Goal: Navigation & Orientation: Find specific page/section

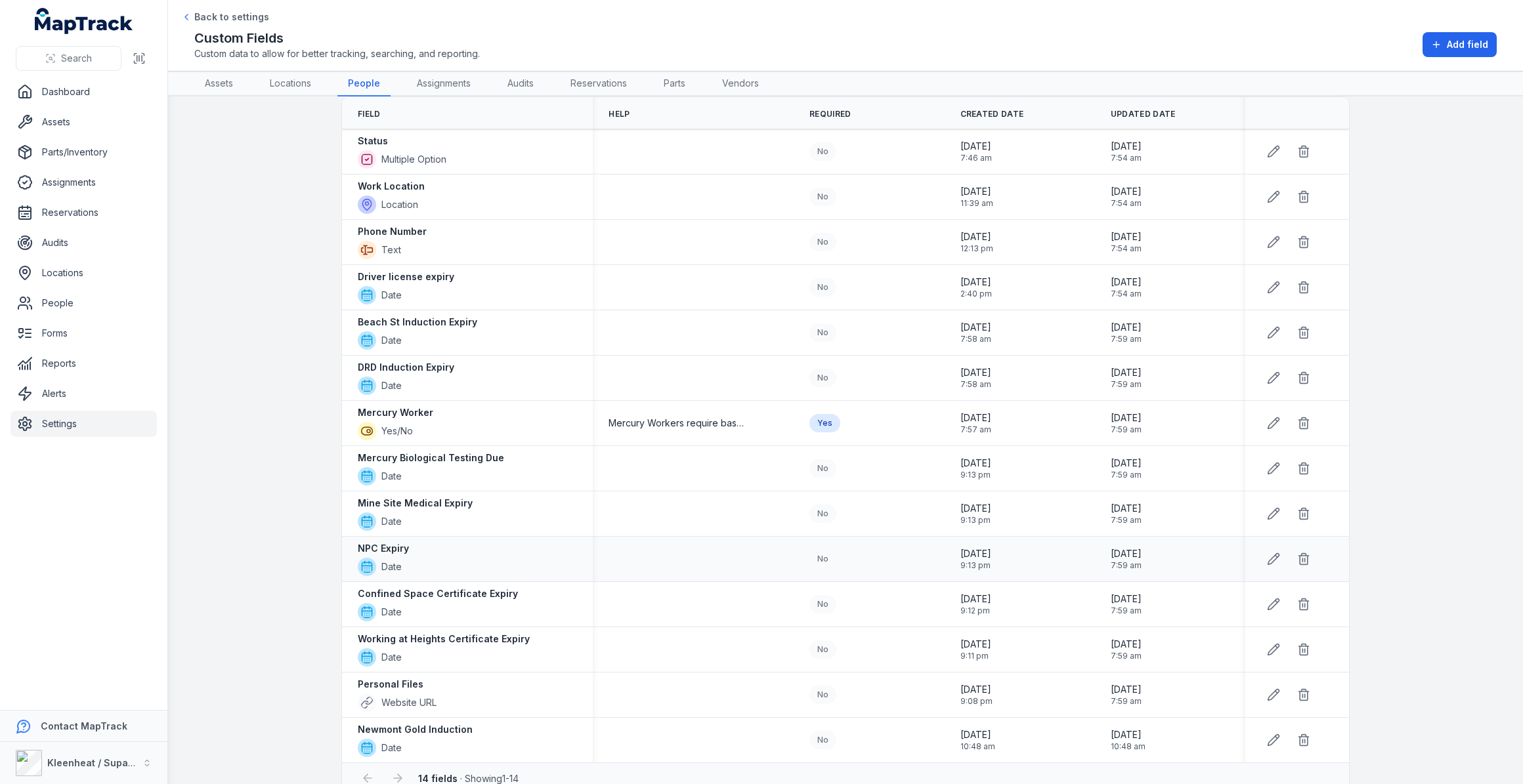
scroll to position [69, 0]
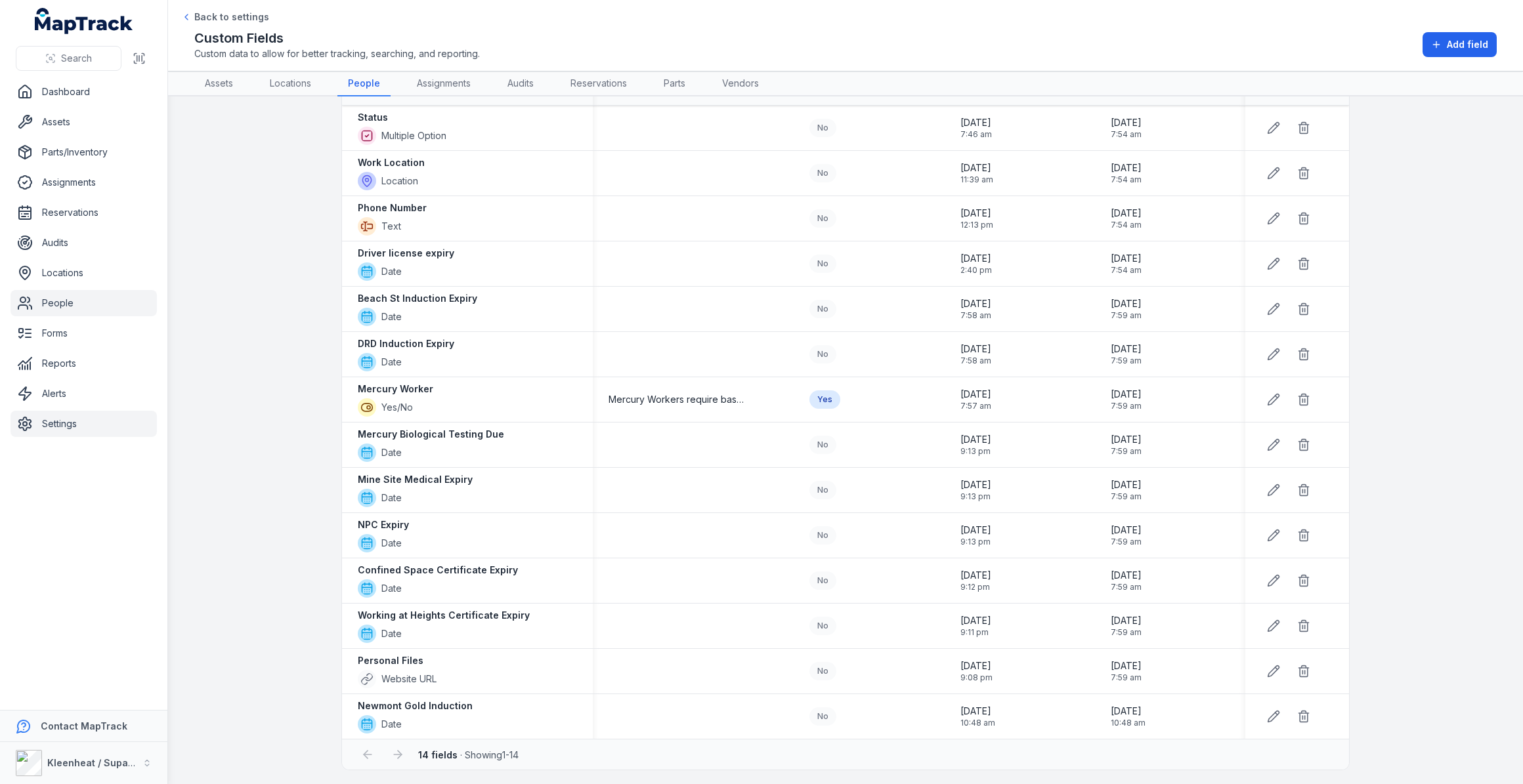
click at [59, 306] on link "People" at bounding box center [83, 303] width 146 height 26
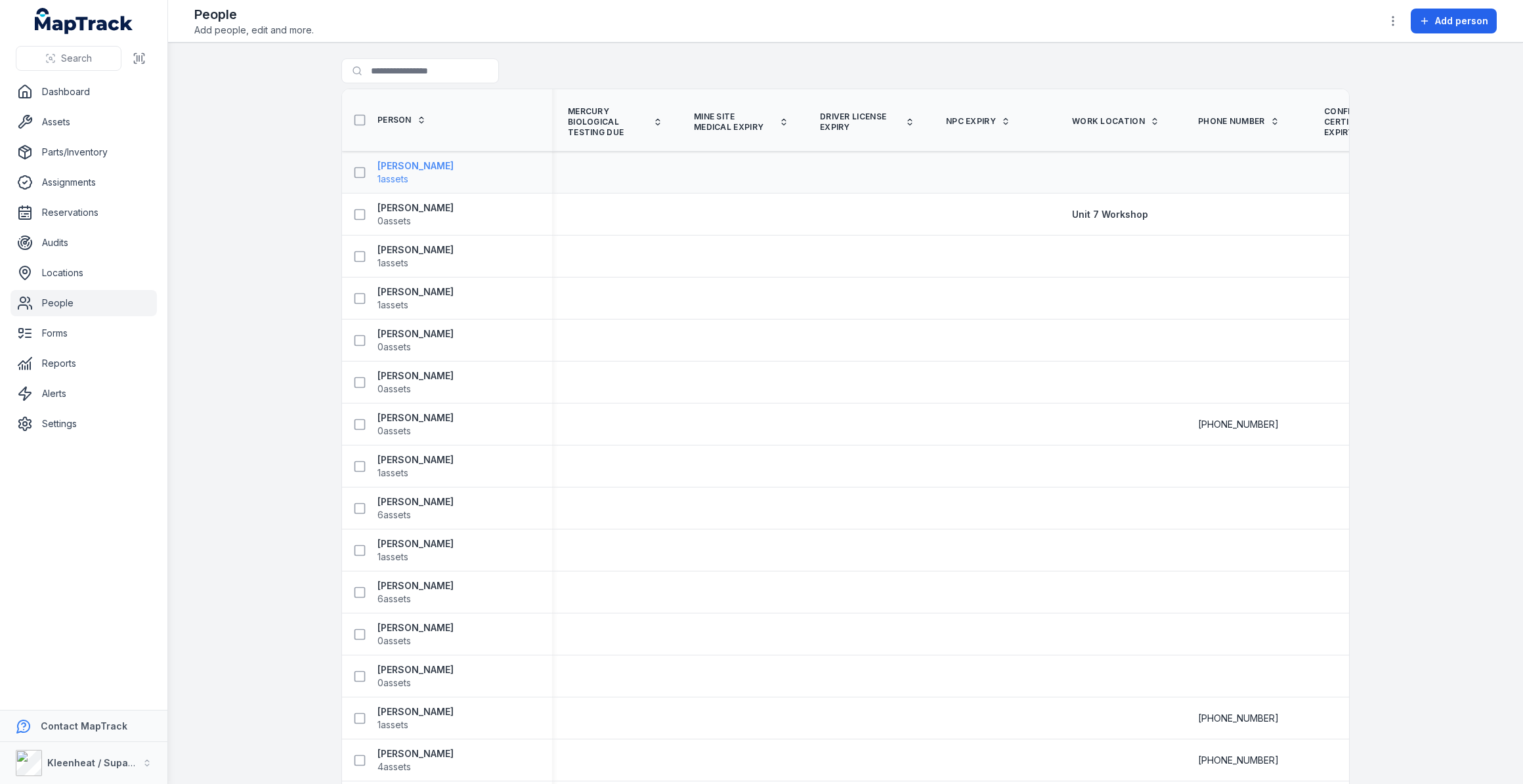
click at [420, 166] on strong "[PERSON_NAME]" at bounding box center [415, 166] width 76 height 13
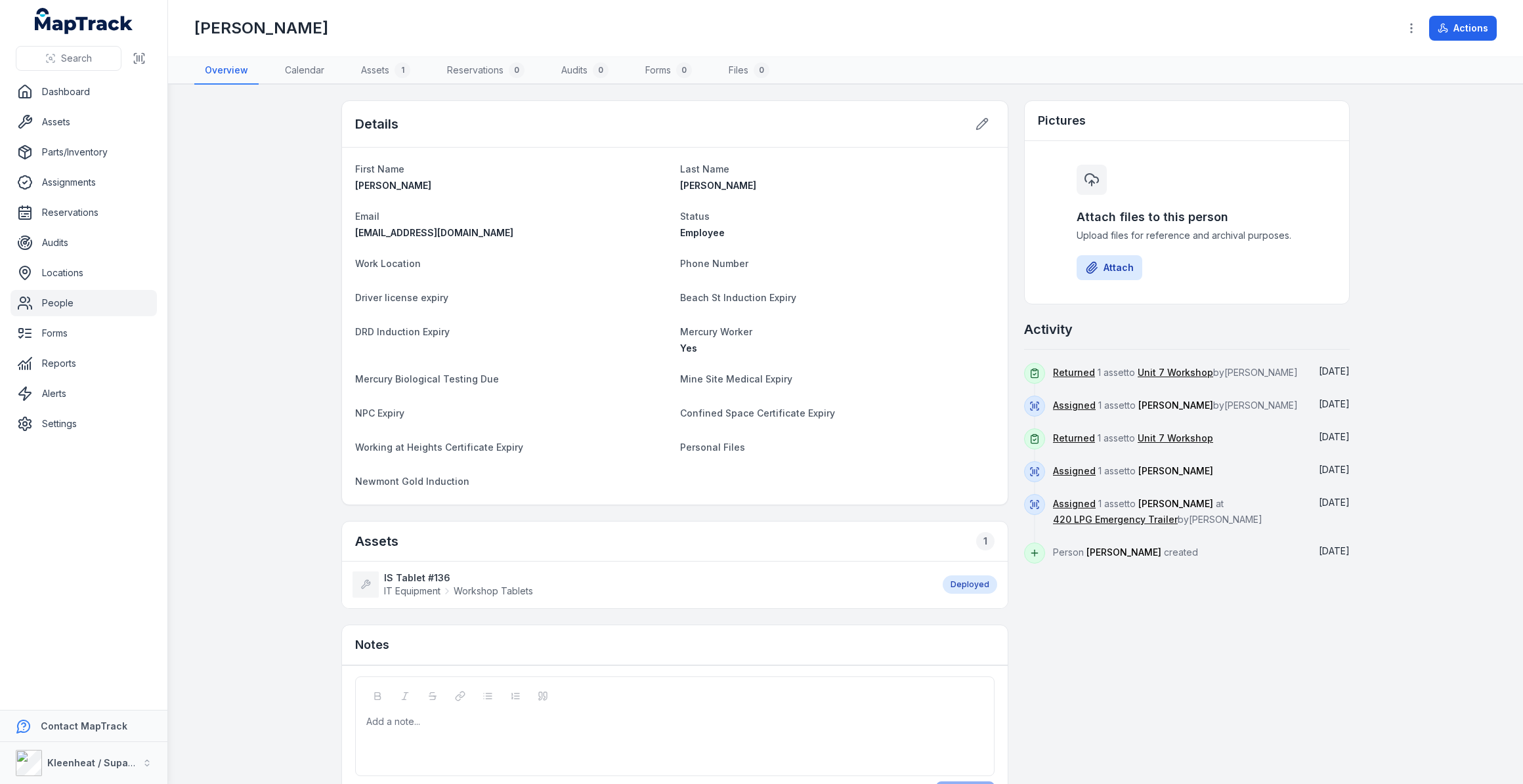
click at [722, 451] on dt "Personal Files" at bounding box center [837, 446] width 314 height 16
click at [979, 122] on icon at bounding box center [982, 124] width 13 height 13
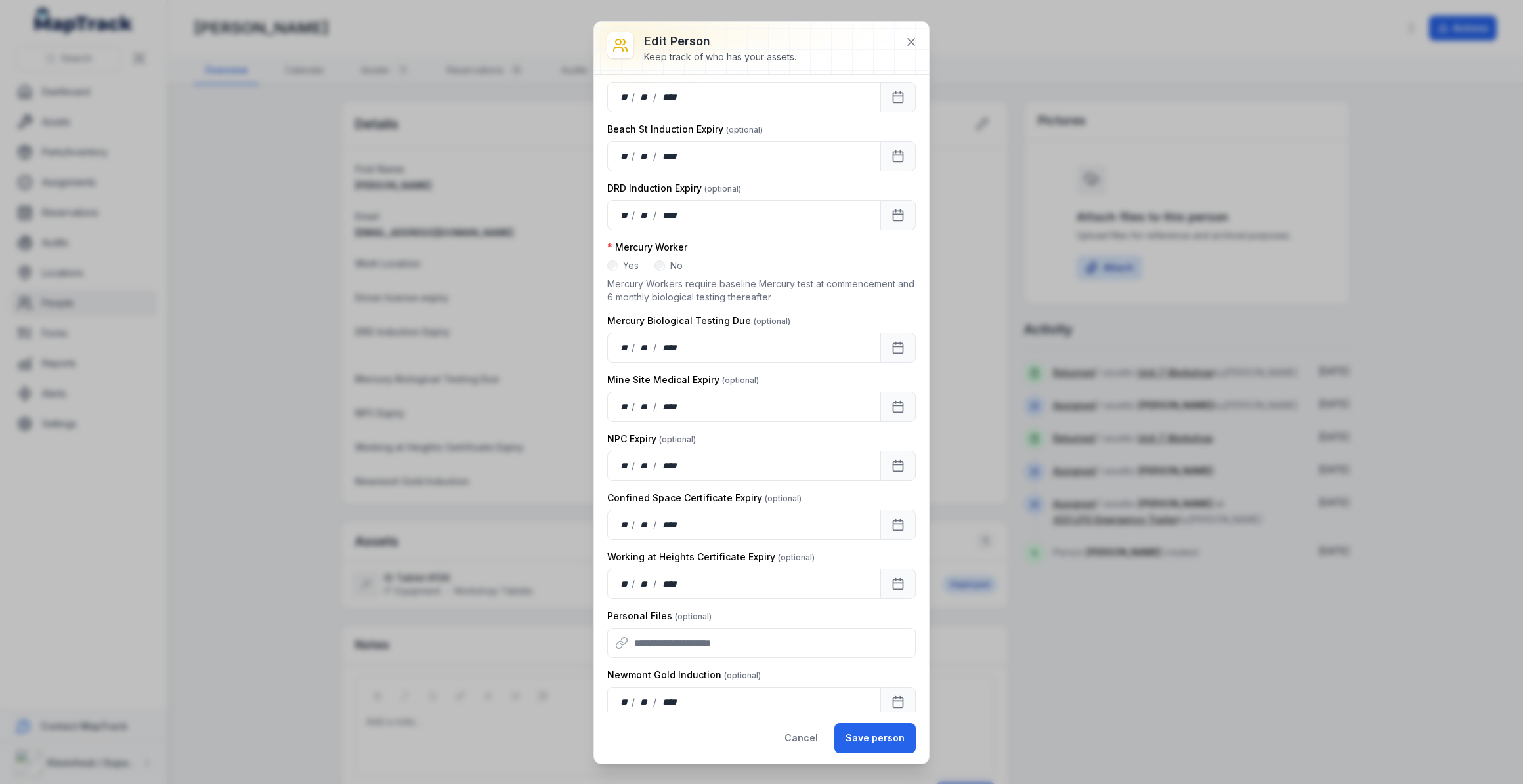
scroll to position [335, 0]
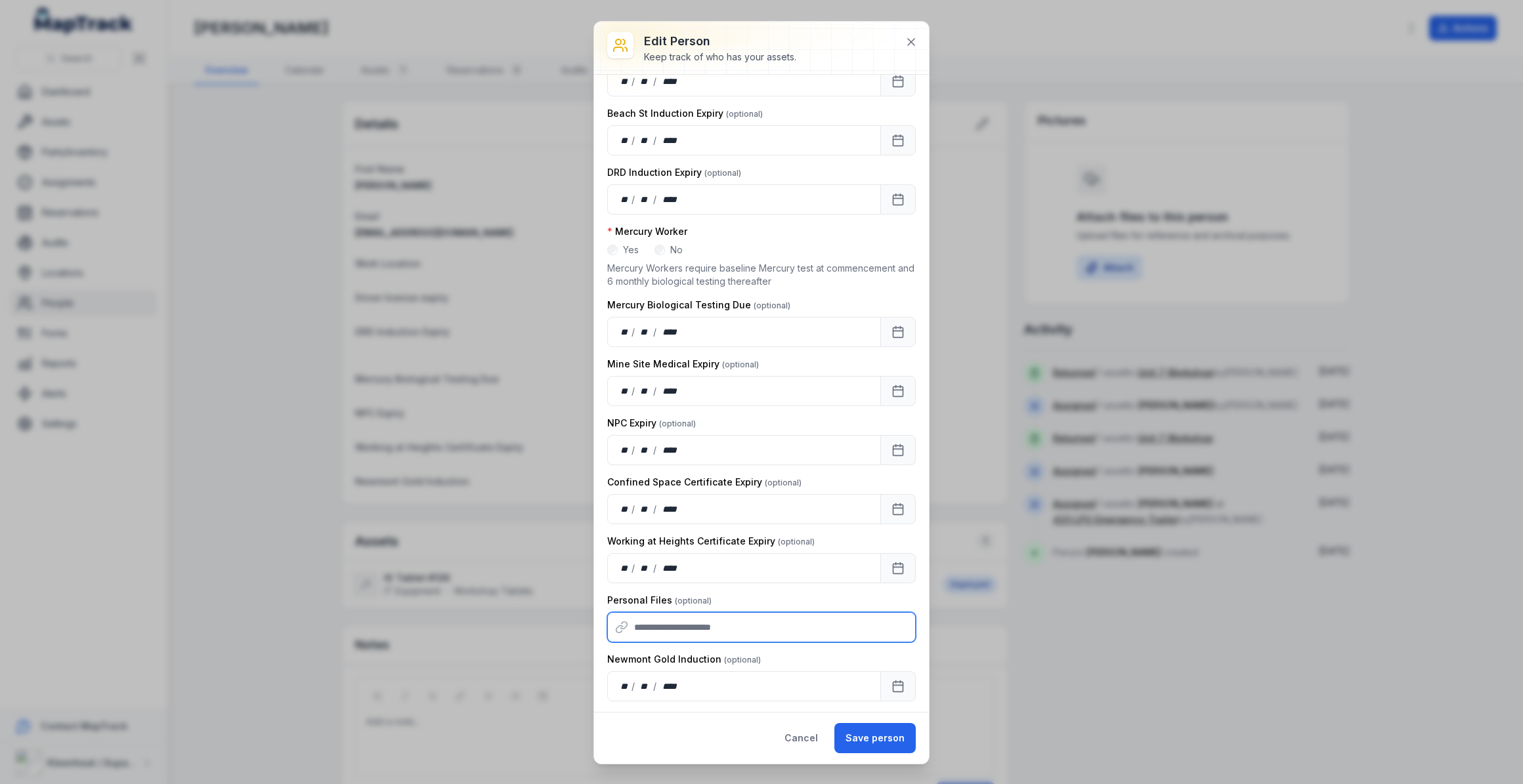
click at [723, 624] on input "text" at bounding box center [762, 627] width 309 height 30
drag, startPoint x: 766, startPoint y: 627, endPoint x: 650, endPoint y: 627, distance: 116.0
click at [650, 627] on input "text" at bounding box center [762, 627] width 309 height 30
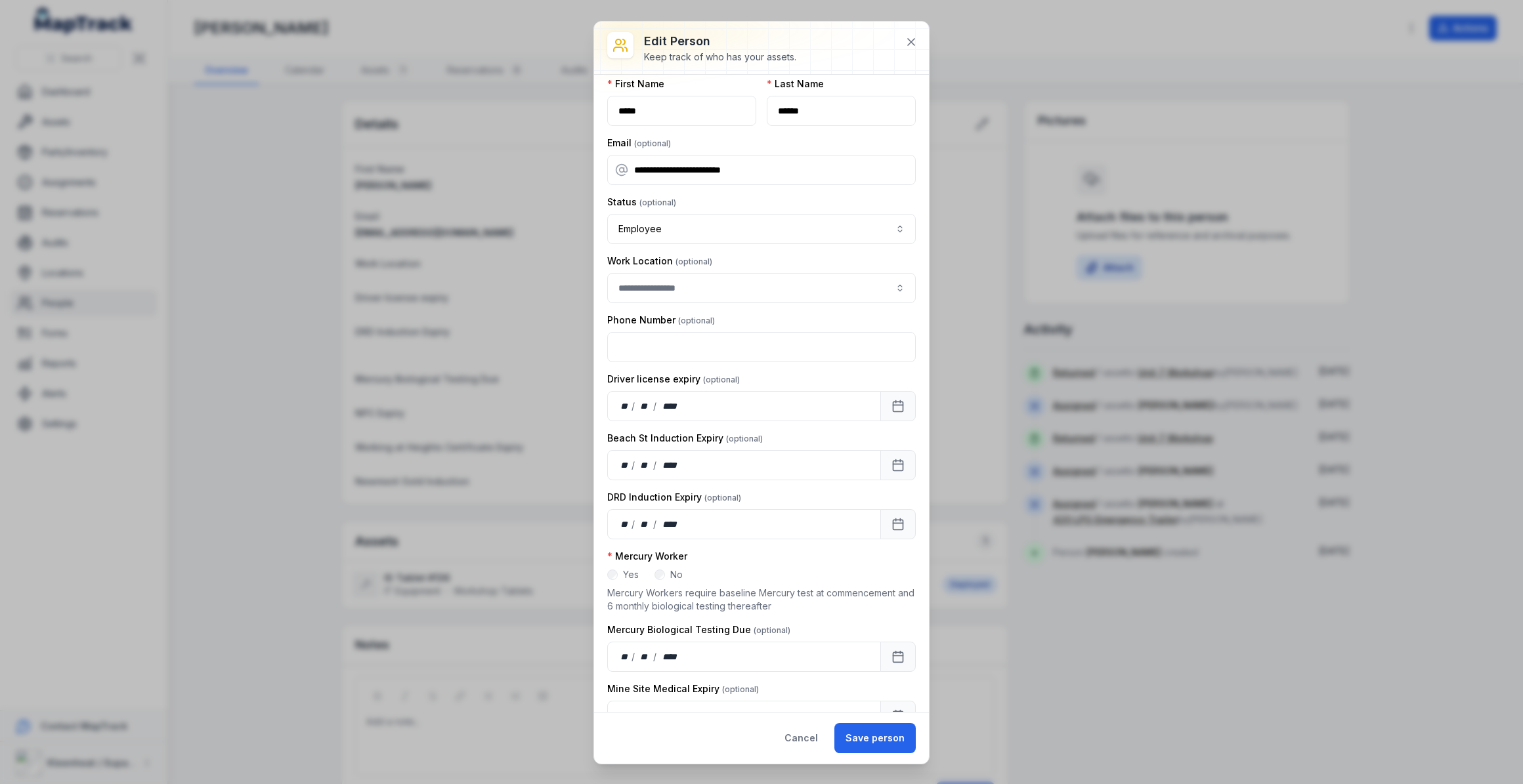
scroll to position [0, 0]
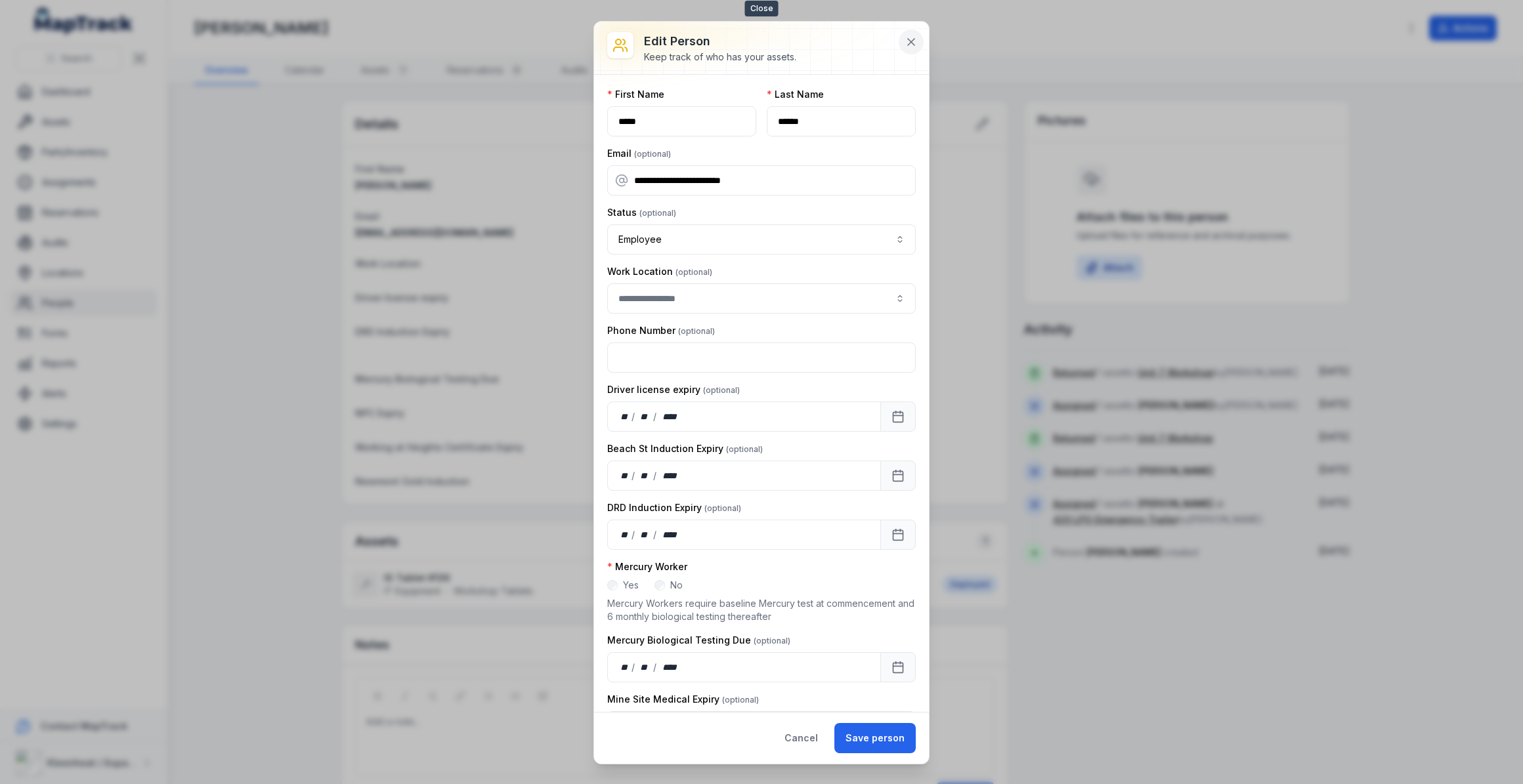
click at [908, 45] on icon at bounding box center [911, 42] width 7 height 7
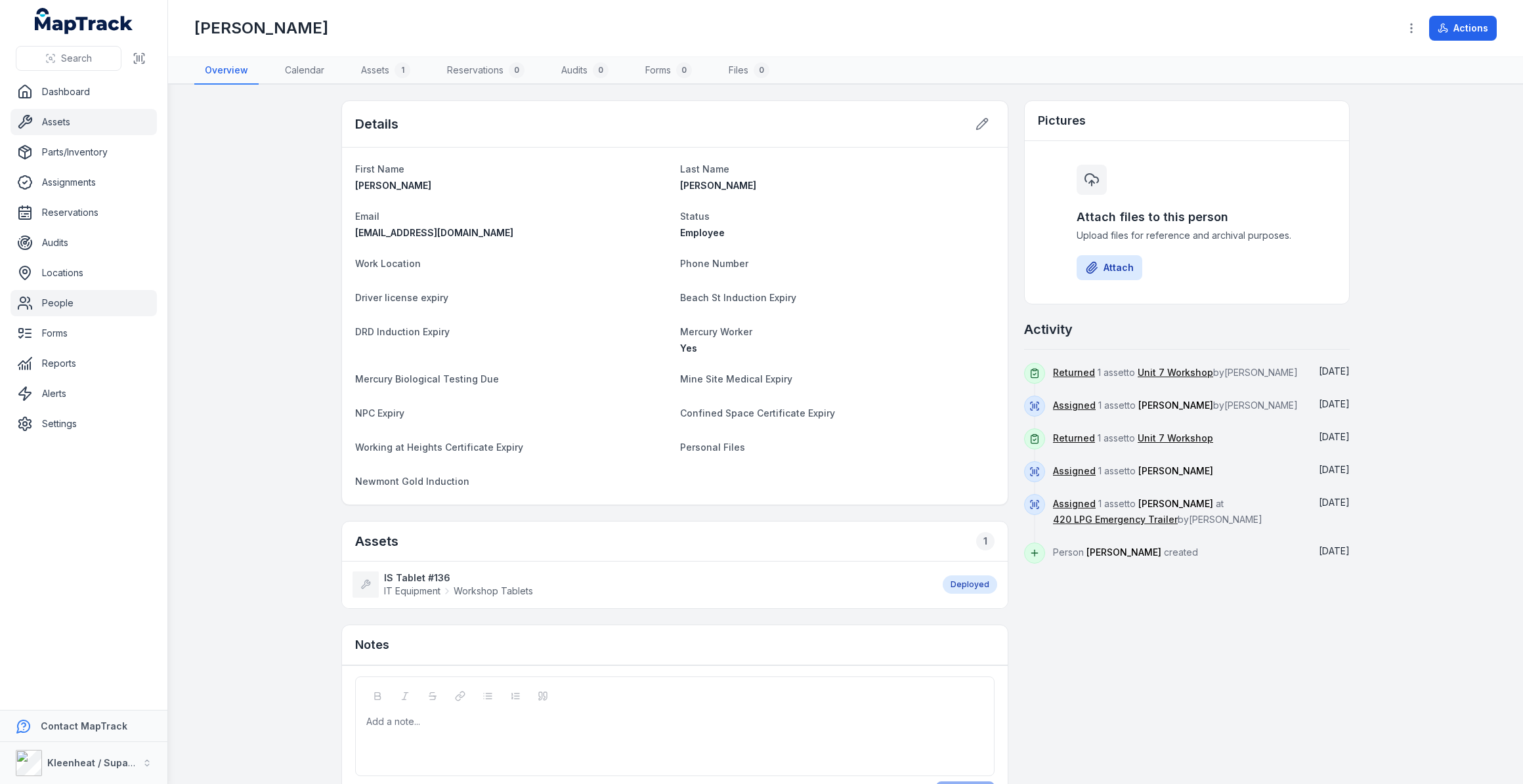
click at [47, 131] on link "Assets" at bounding box center [83, 122] width 146 height 26
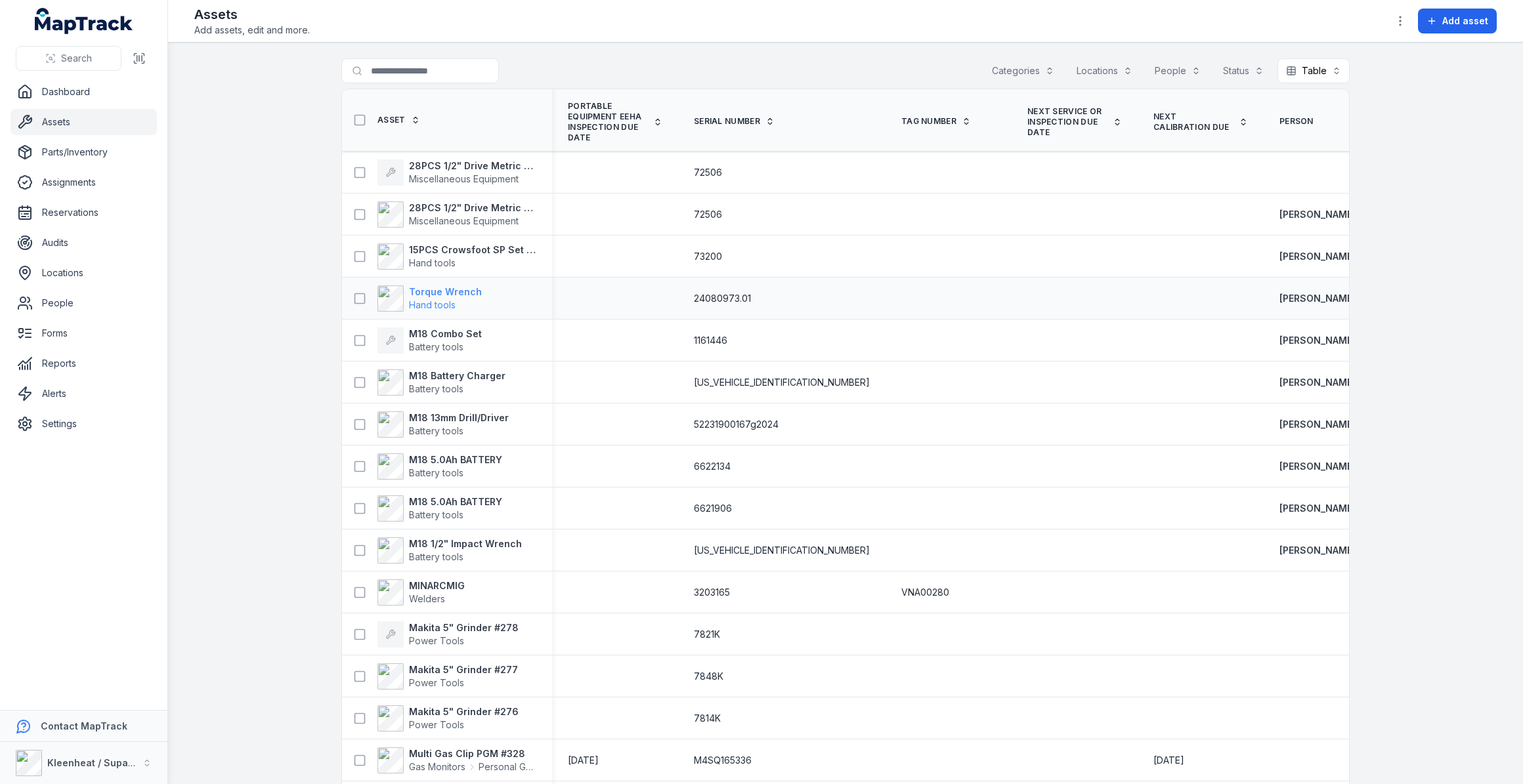
click at [432, 295] on strong "Torque Wrench" at bounding box center [445, 292] width 73 height 13
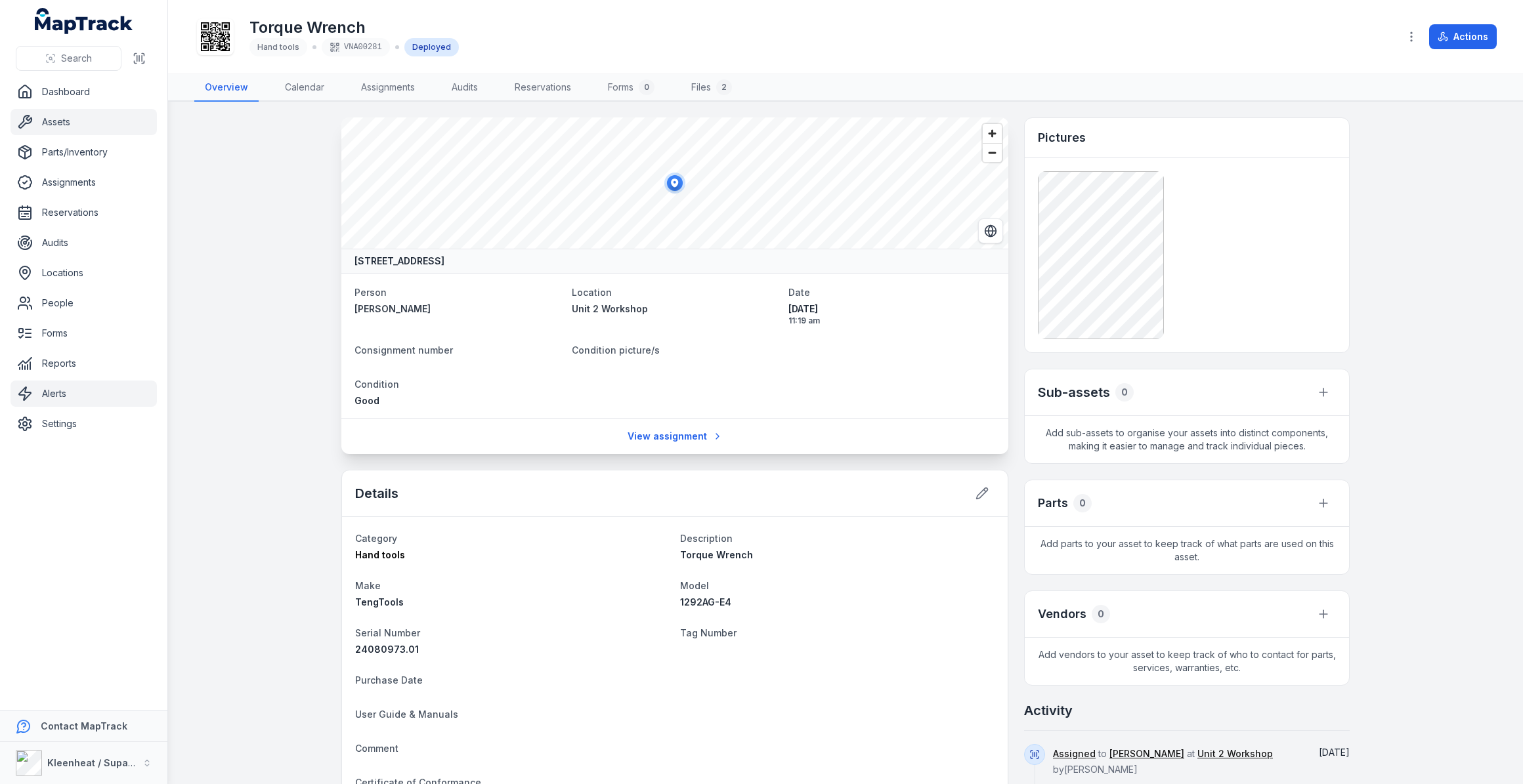
click at [65, 401] on link "Alerts" at bounding box center [83, 394] width 146 height 26
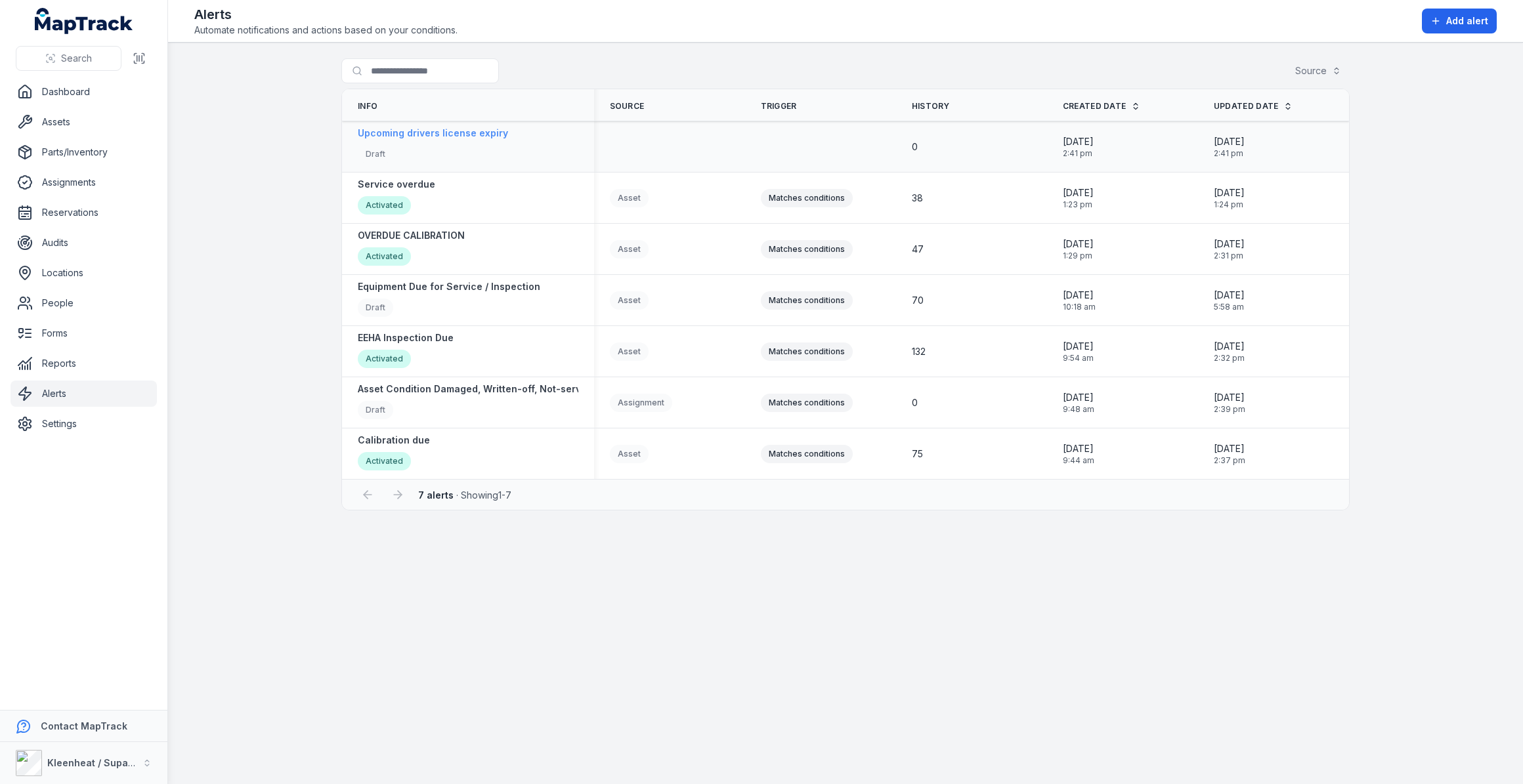
click at [469, 131] on strong "Upcoming drivers license expiry" at bounding box center [433, 133] width 150 height 13
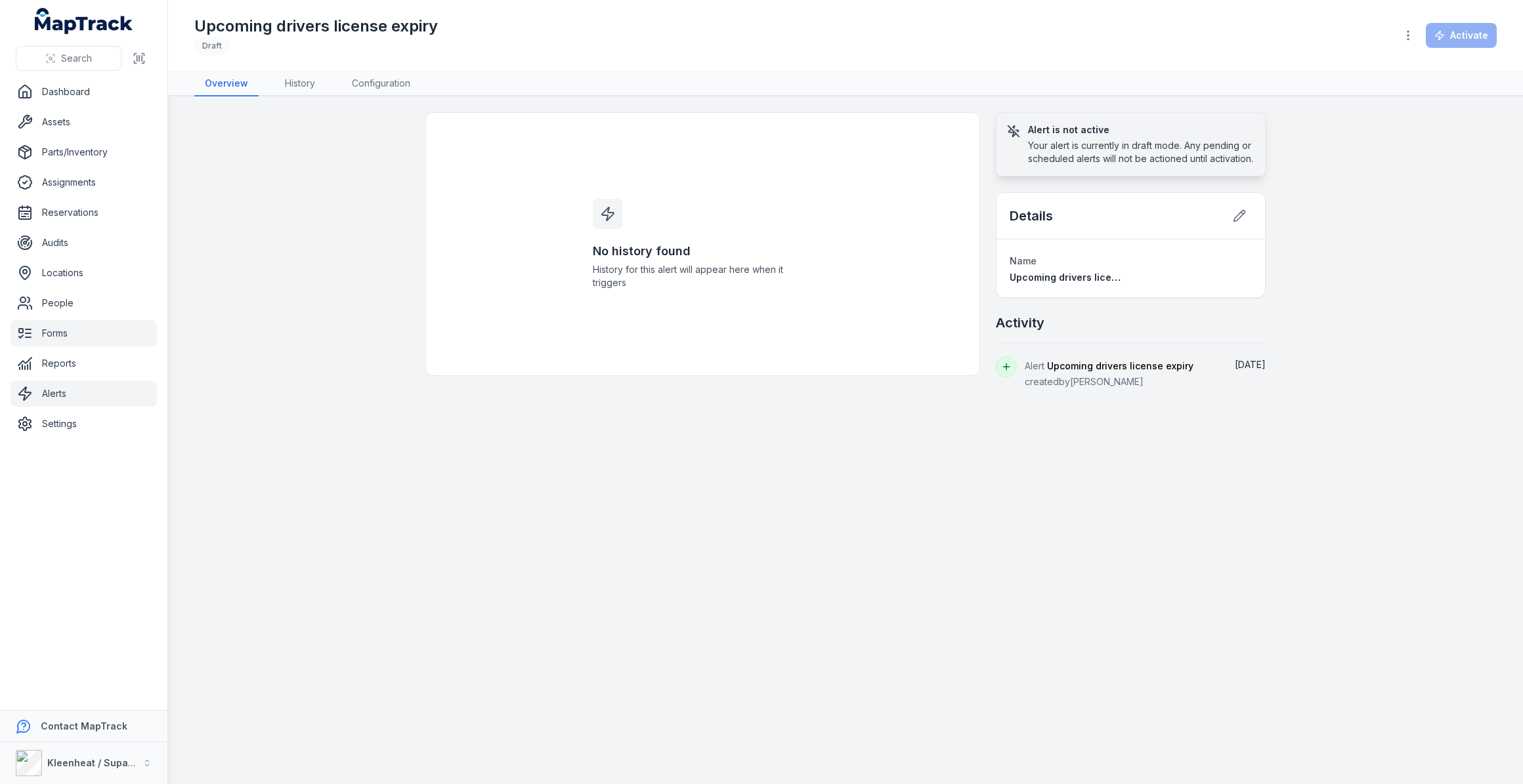
click at [60, 332] on link "Forms" at bounding box center [83, 334] width 146 height 26
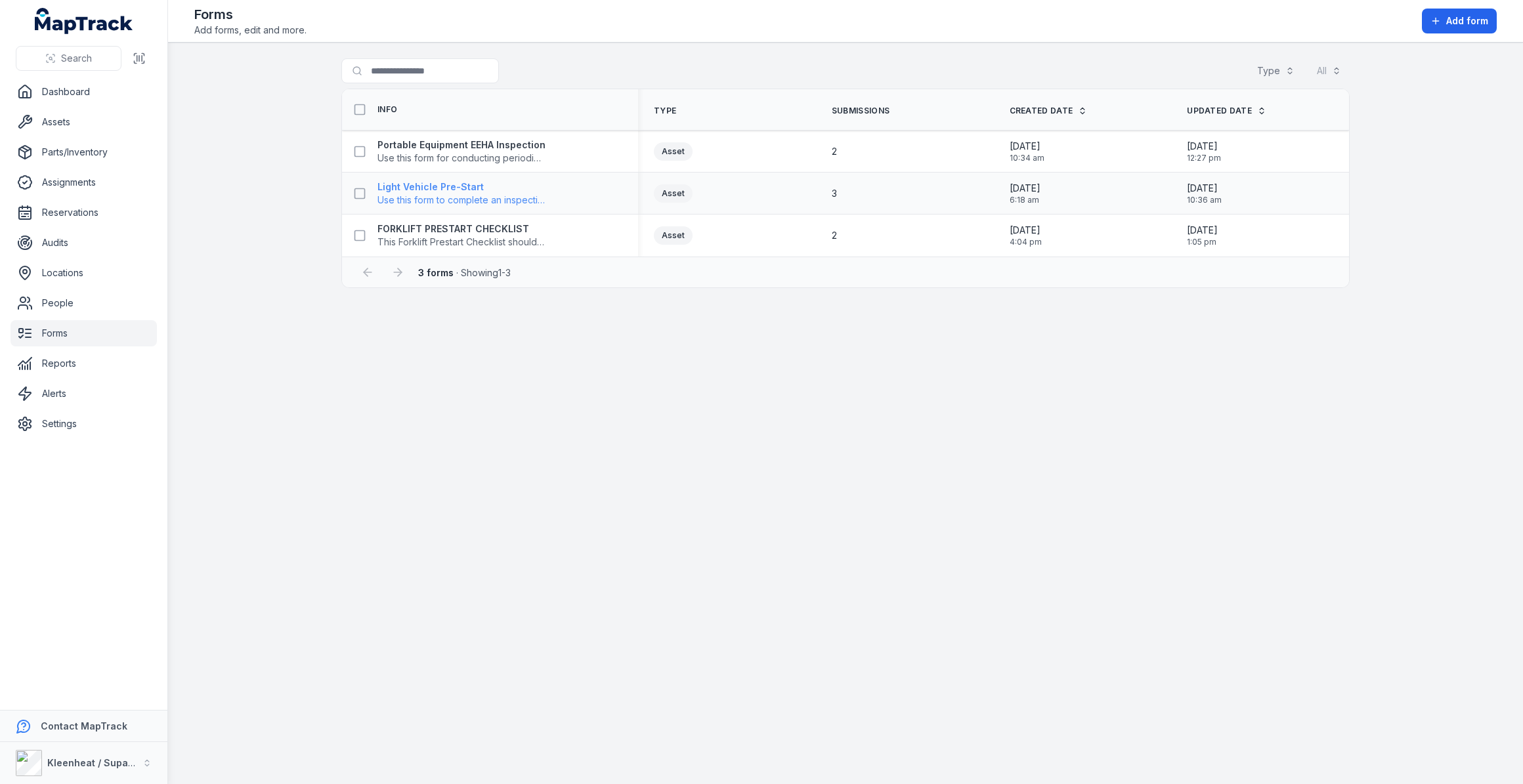
click at [451, 184] on strong "Light Vehicle Pre-Start" at bounding box center [462, 187] width 168 height 13
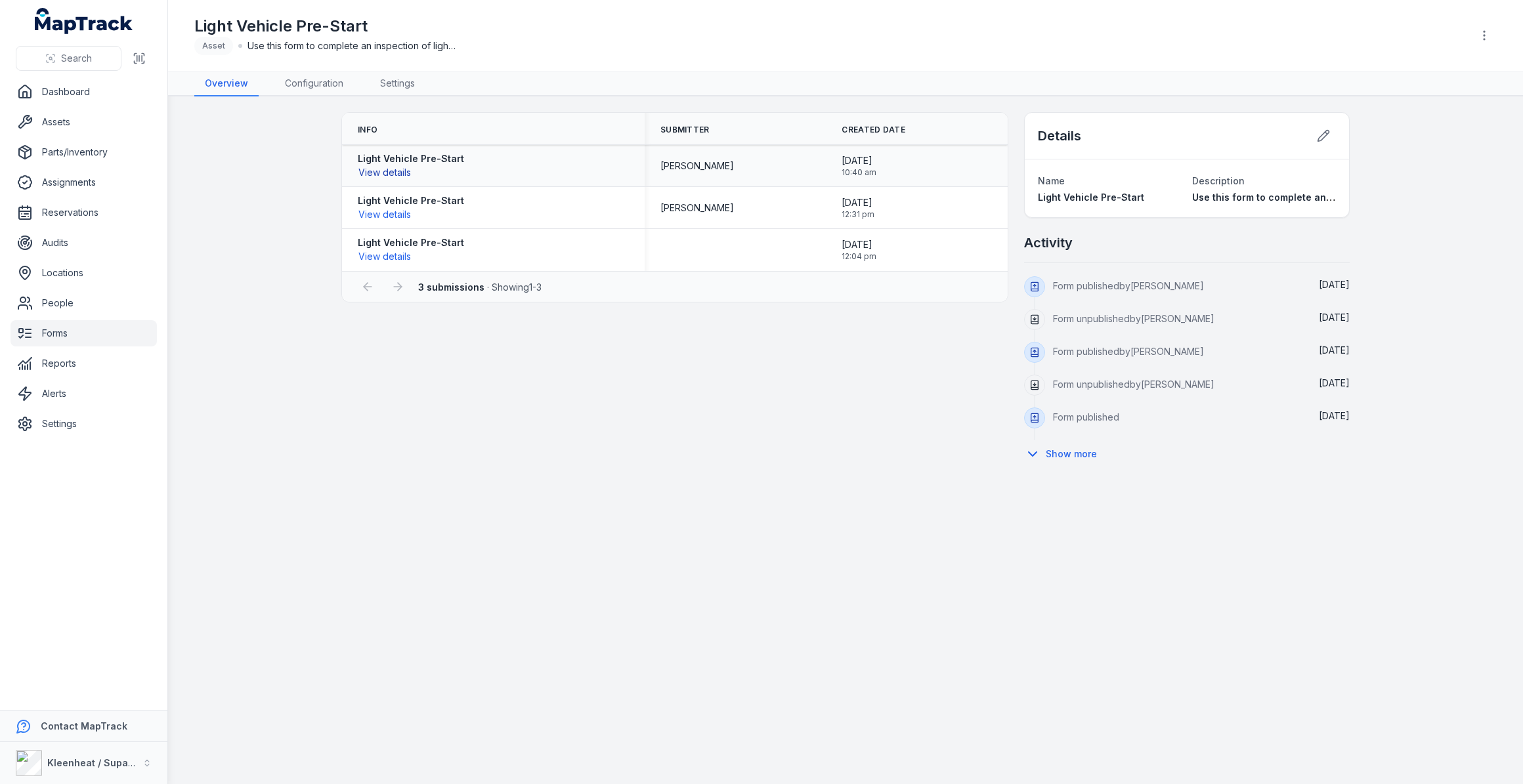
click at [387, 170] on button "View details" at bounding box center [384, 173] width 54 height 15
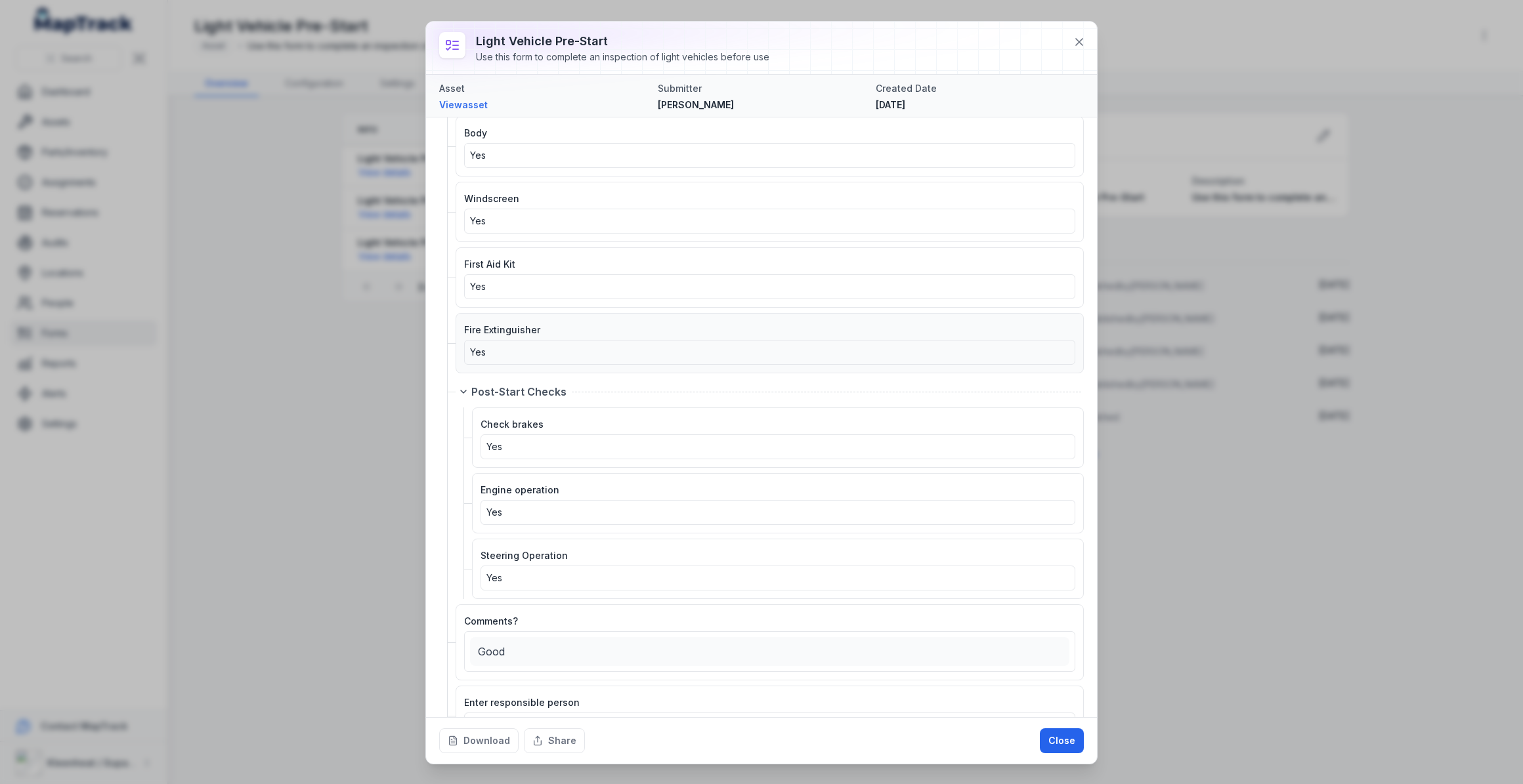
scroll to position [1522, 0]
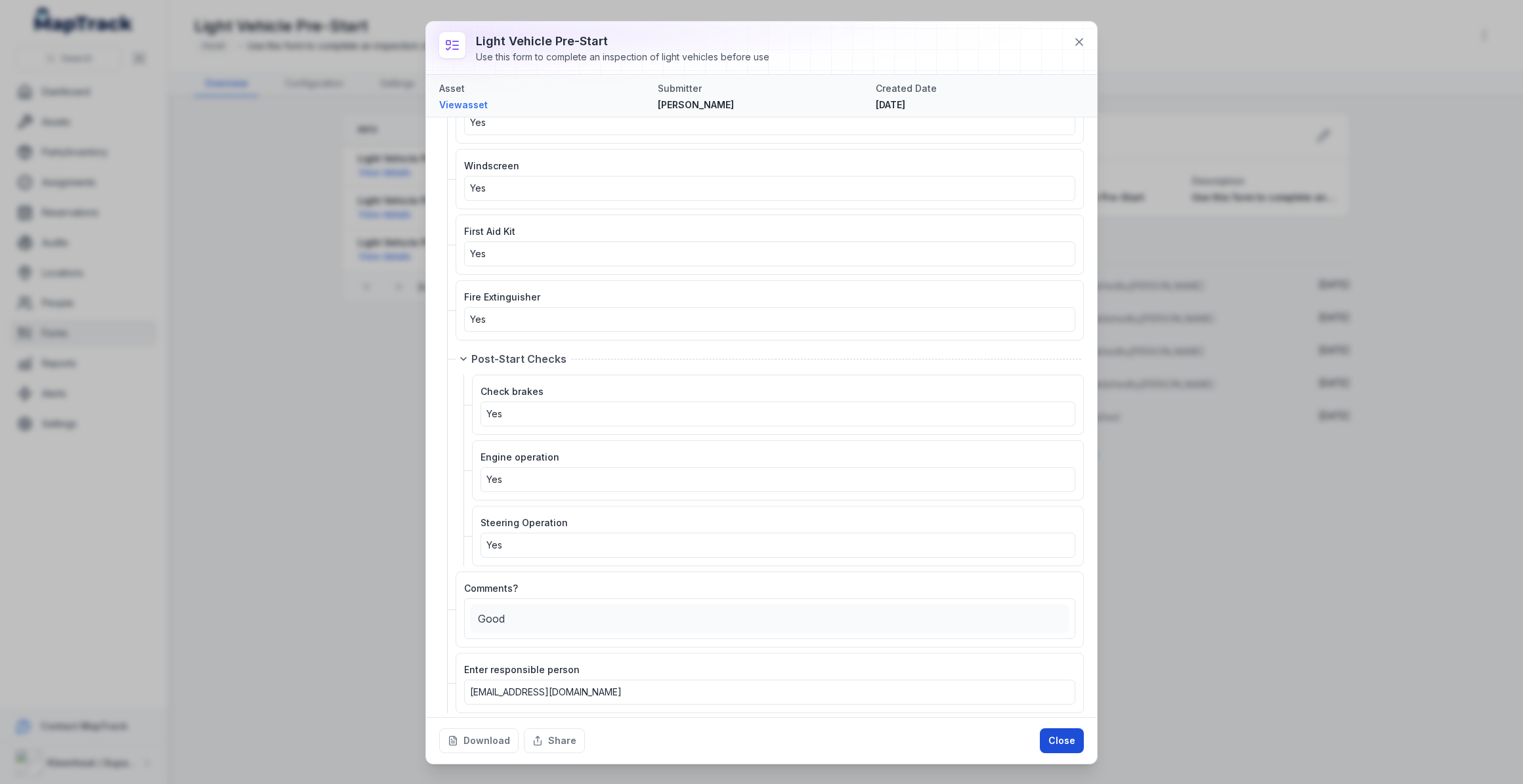
click at [1050, 737] on button "Close" at bounding box center [1062, 741] width 44 height 25
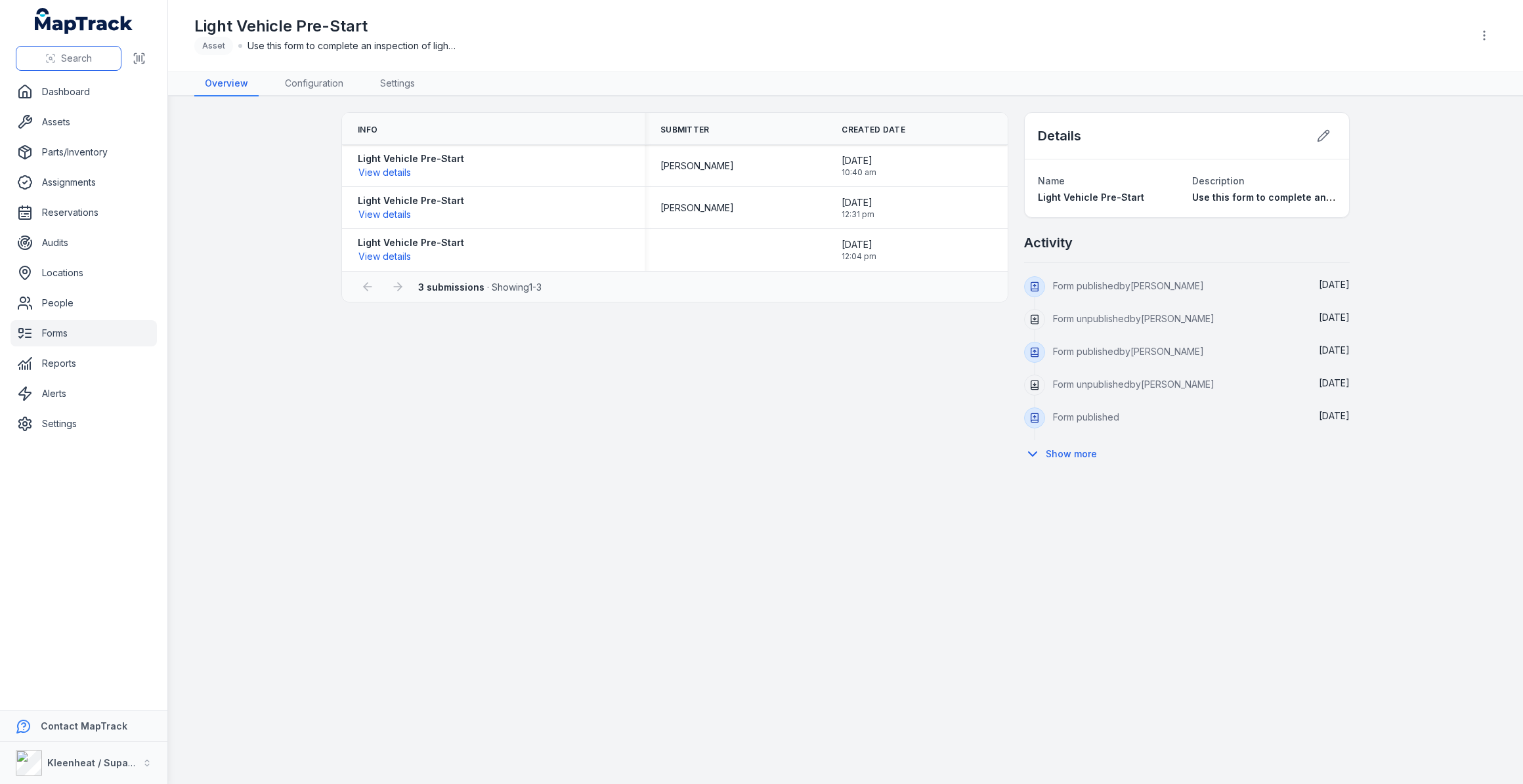
click at [106, 59] on button "Search" at bounding box center [69, 58] width 106 height 25
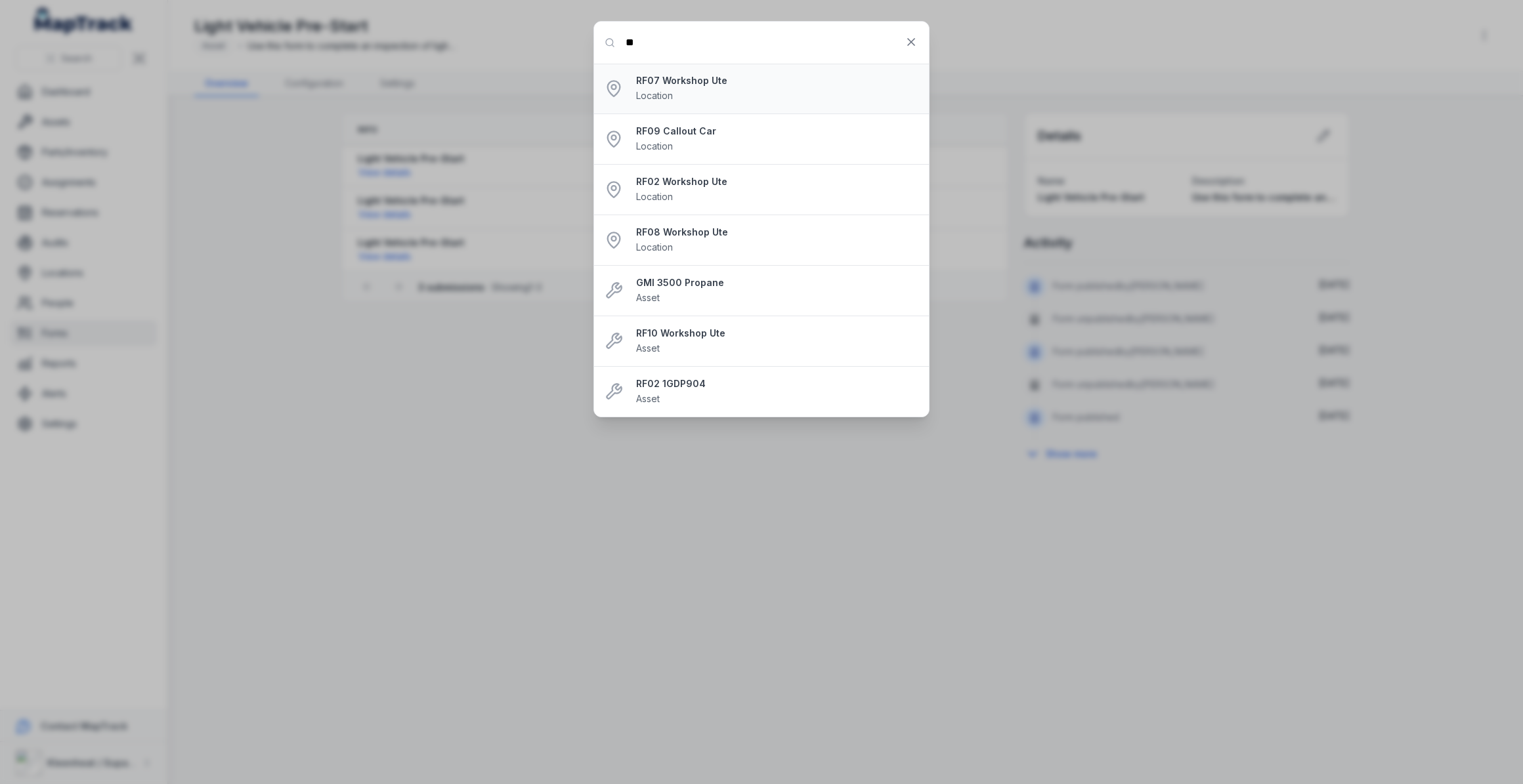
type input "**"
click at [694, 76] on strong "RF07 Workshop Ute" at bounding box center [777, 81] width 282 height 13
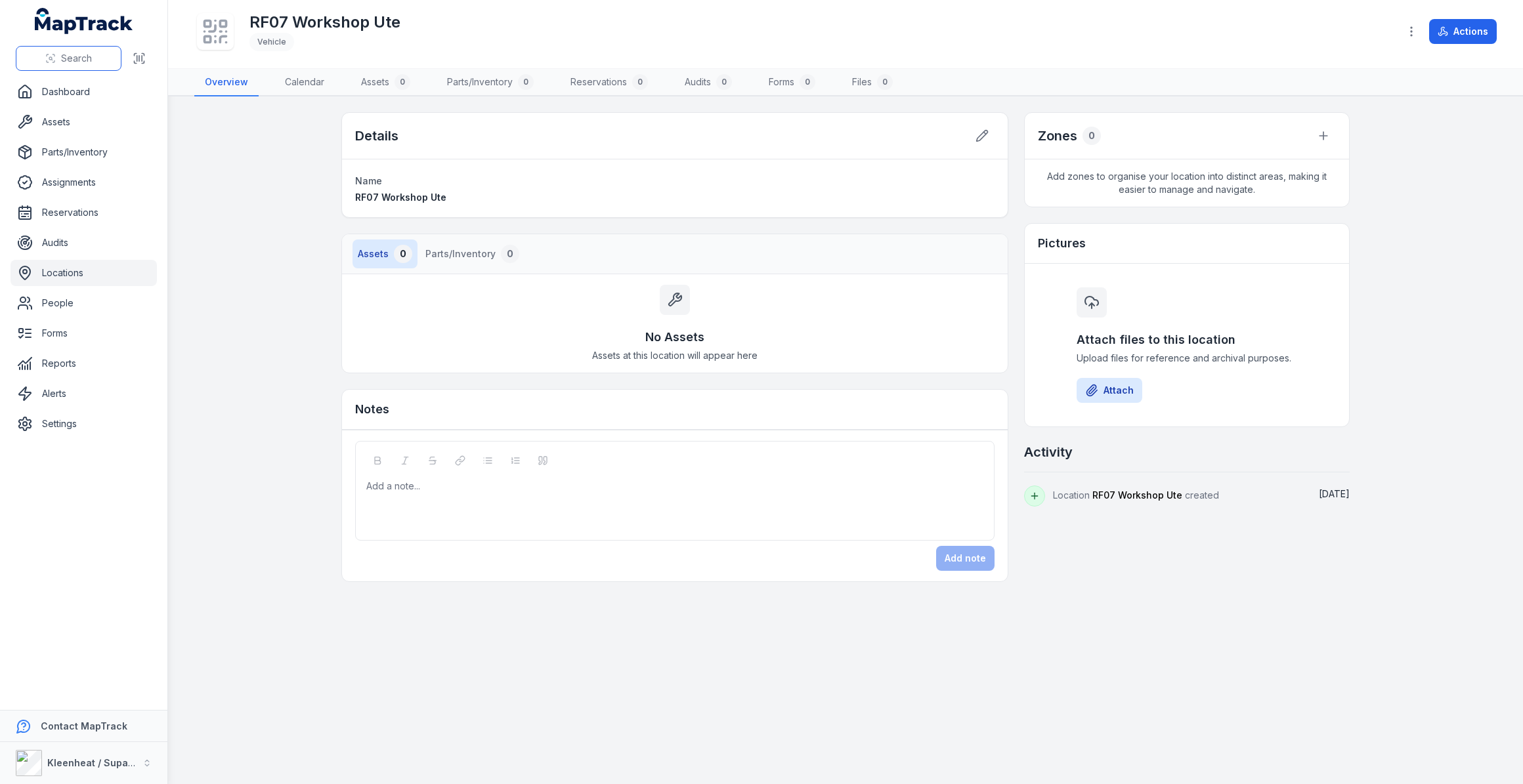
click at [61, 60] on span "Search" at bounding box center [77, 59] width 31 height 13
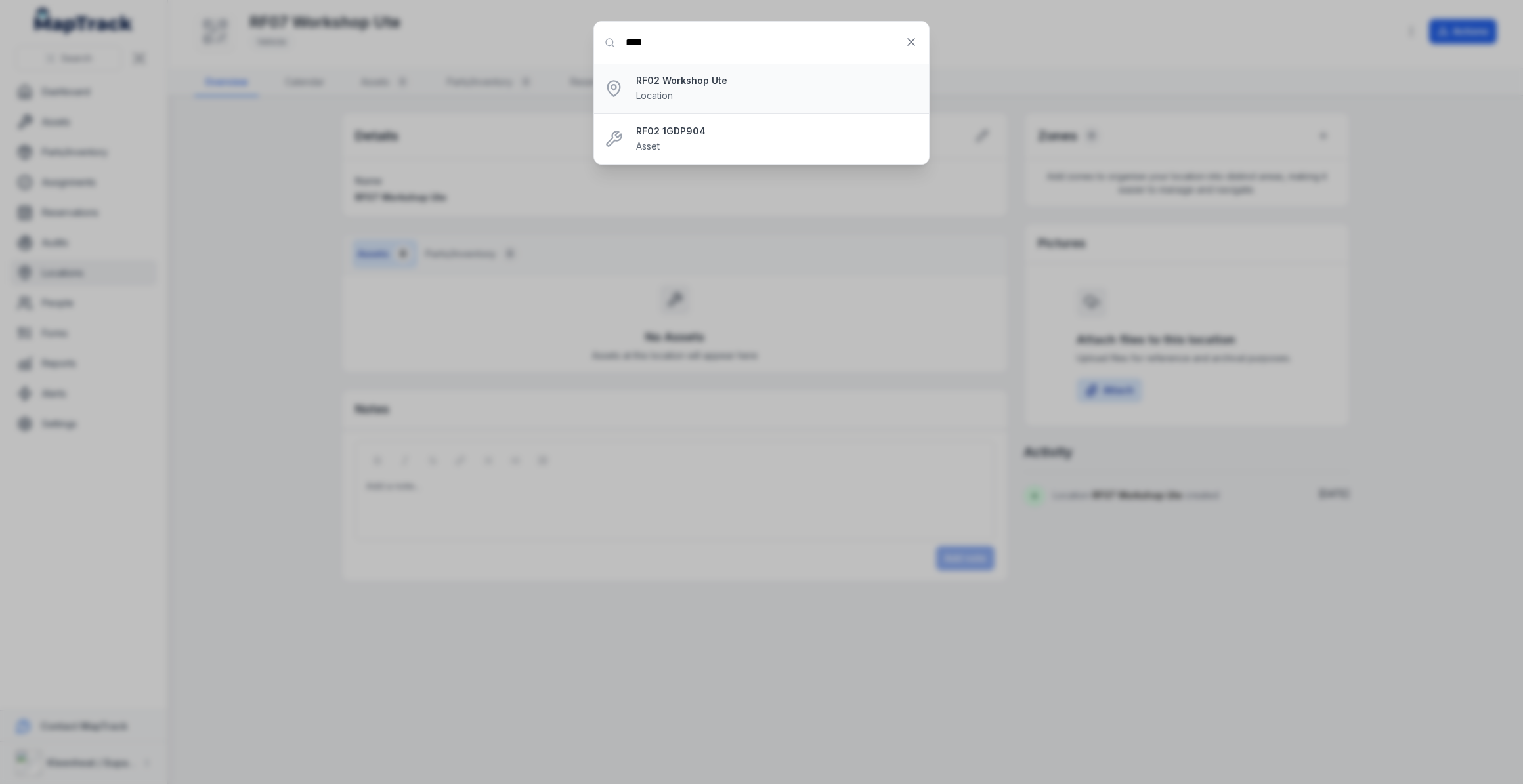
type input "****"
drag, startPoint x: 650, startPoint y: 92, endPoint x: 642, endPoint y: 86, distance: 10.0
click at [650, 91] on span "Location" at bounding box center [654, 95] width 37 height 11
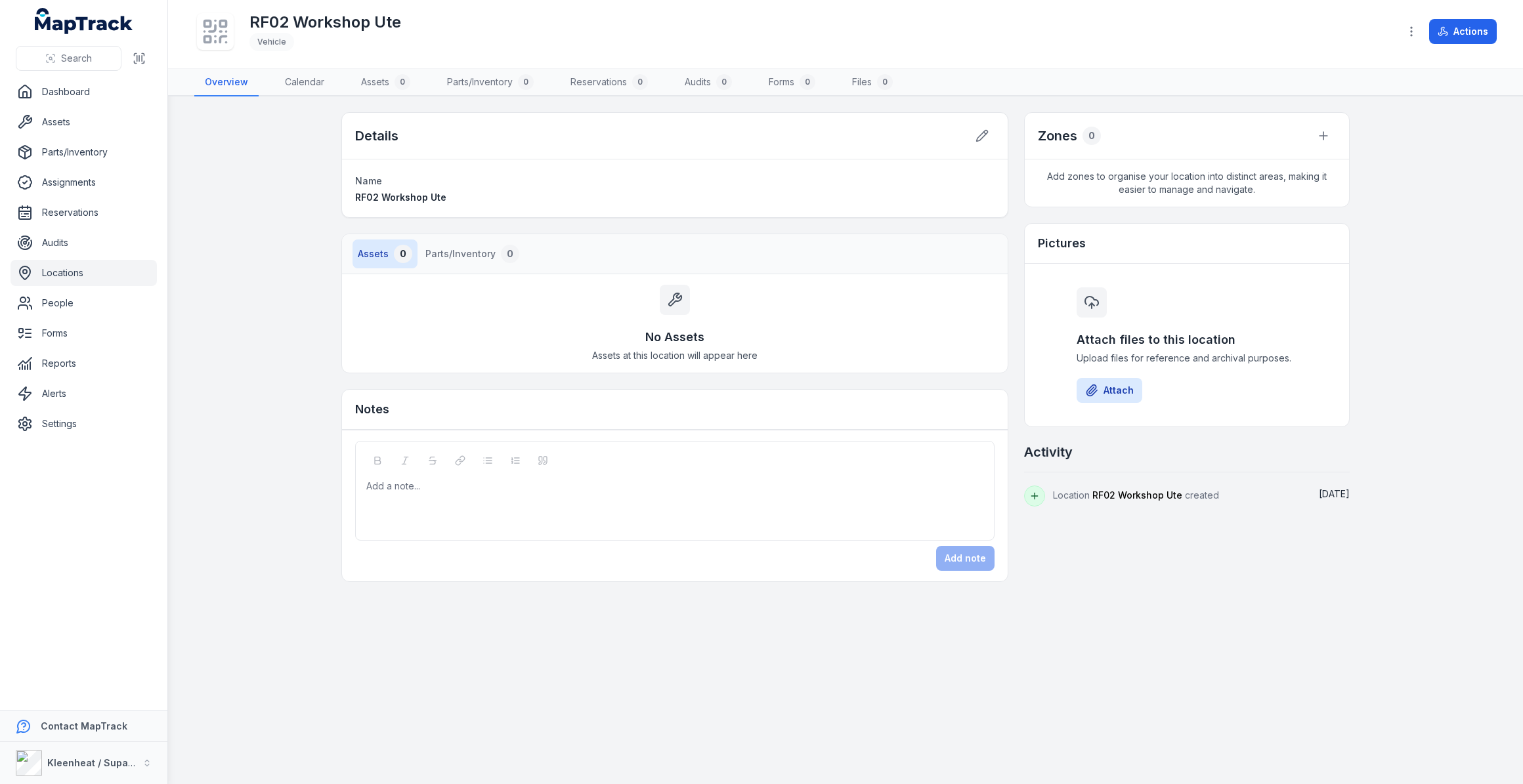
click at [215, 36] on icon at bounding box center [215, 36] width 0 height 0
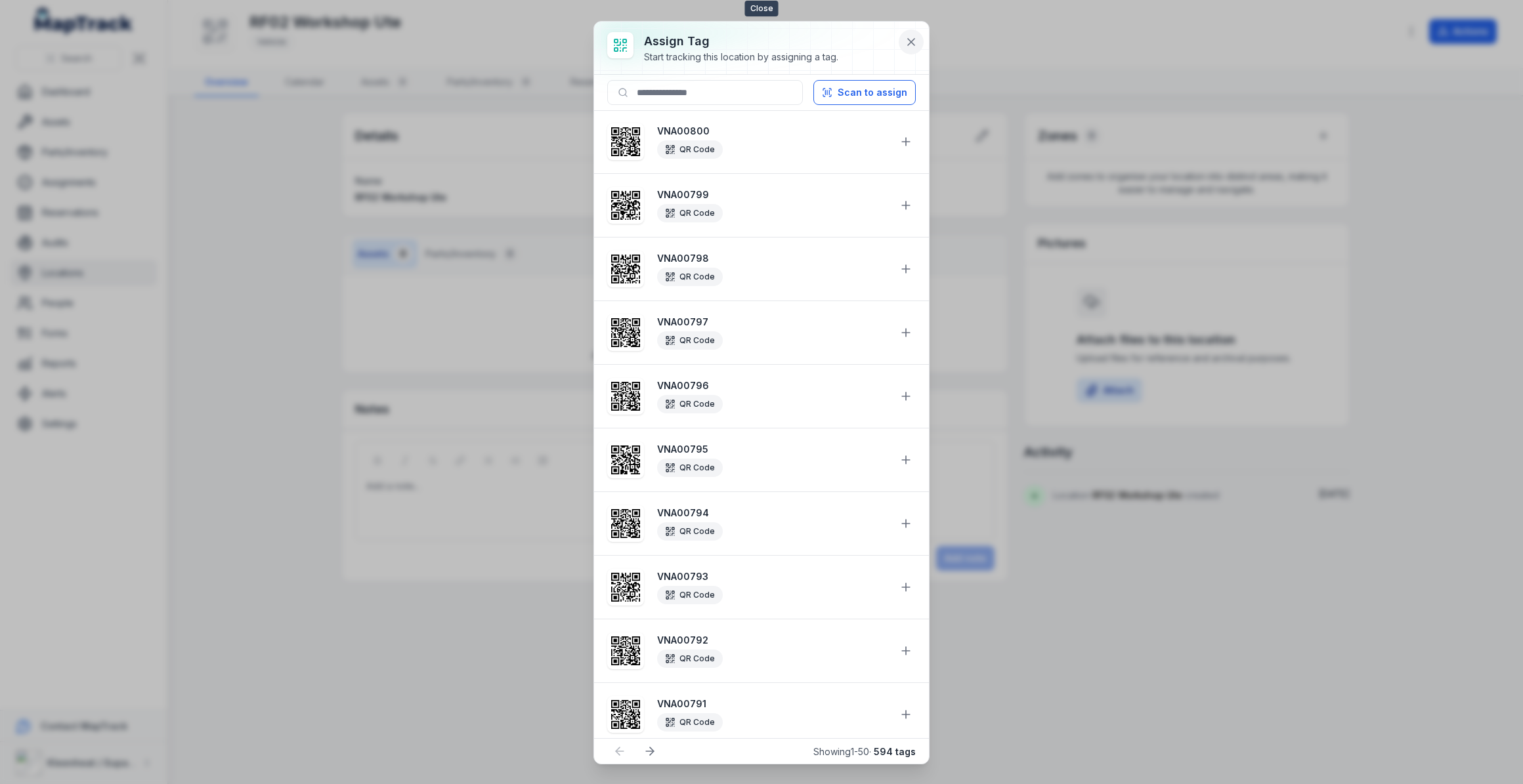
click at [906, 38] on icon at bounding box center [911, 42] width 13 height 13
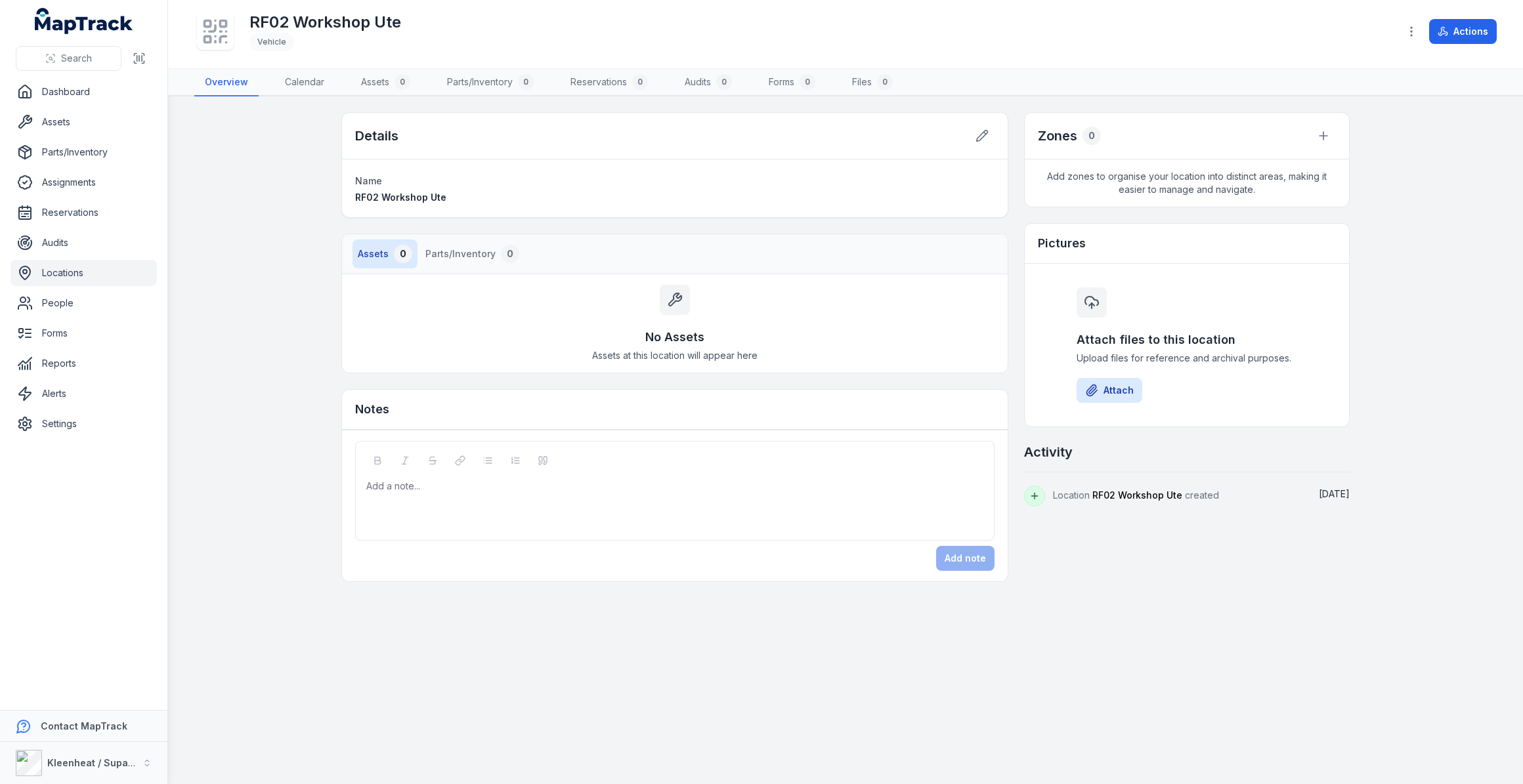
click at [207, 31] on icon at bounding box center [215, 31] width 29 height 29
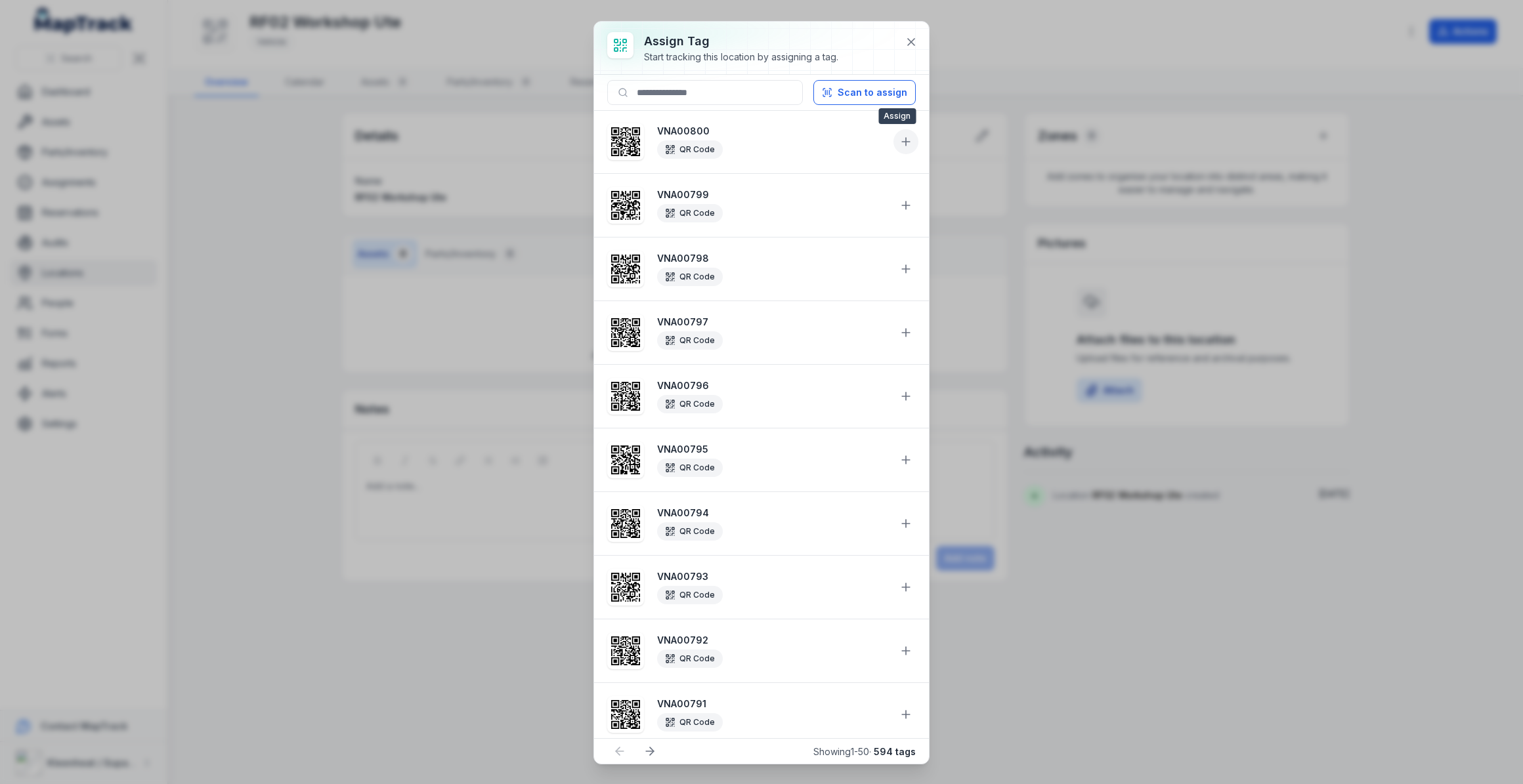
click at [899, 142] on icon at bounding box center [906, 142] width 13 height 13
